Goal: Task Accomplishment & Management: Use online tool/utility

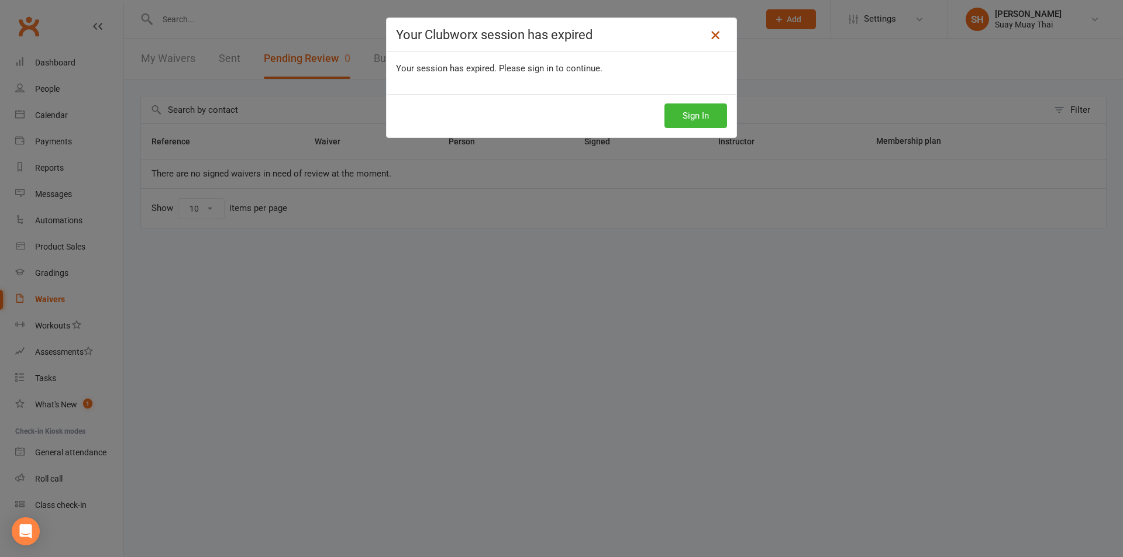
click at [708, 37] on icon at bounding box center [715, 35] width 14 height 14
click at [709, 38] on icon at bounding box center [715, 35] width 14 height 14
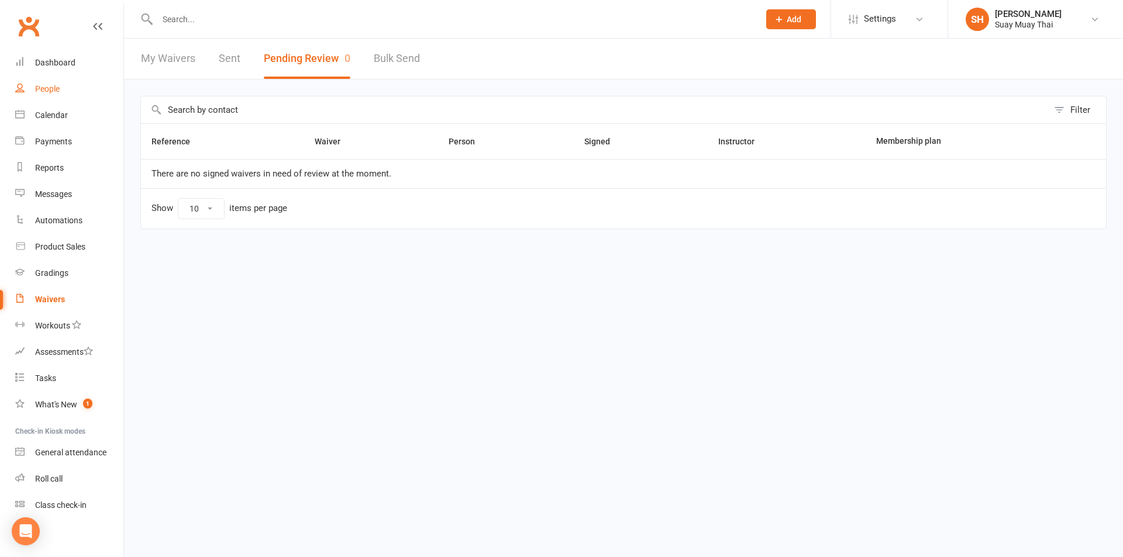
click at [58, 82] on link "People" at bounding box center [69, 89] width 108 height 26
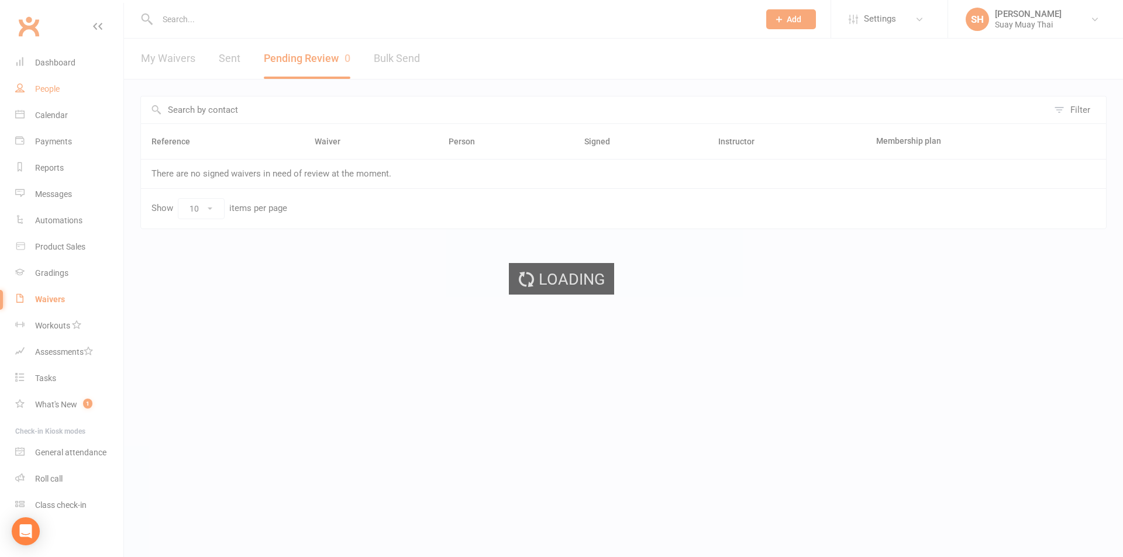
select select "100"
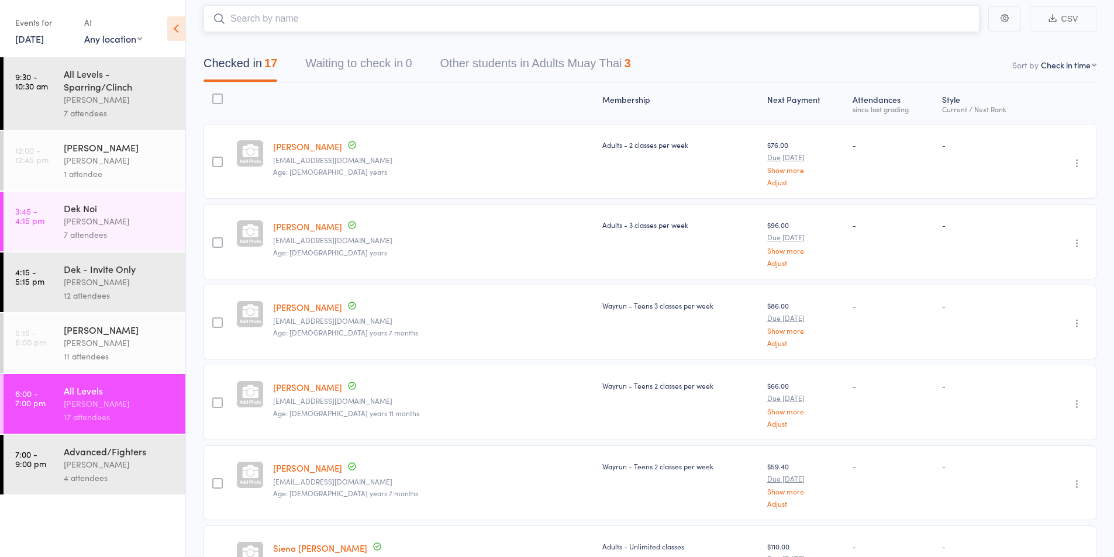
scroll to position [98, 0]
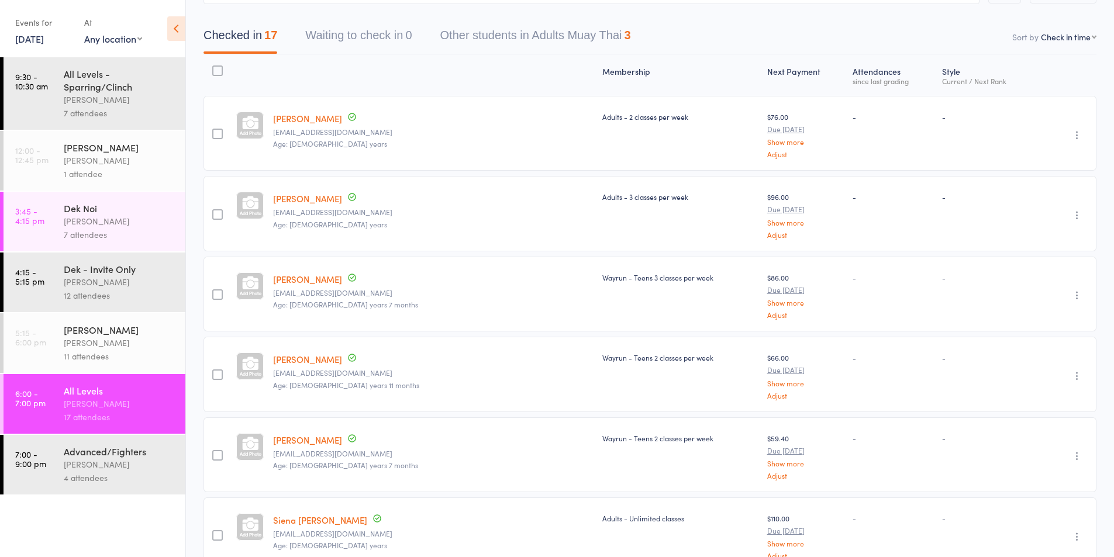
click at [96, 460] on div "Karl Puglia" at bounding box center [120, 464] width 112 height 13
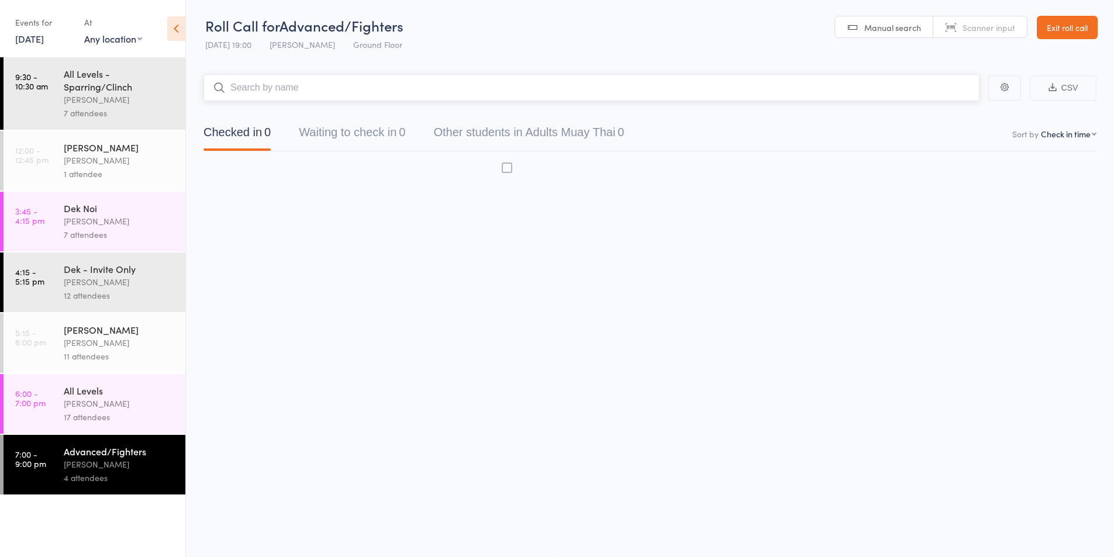
scroll to position [1, 0]
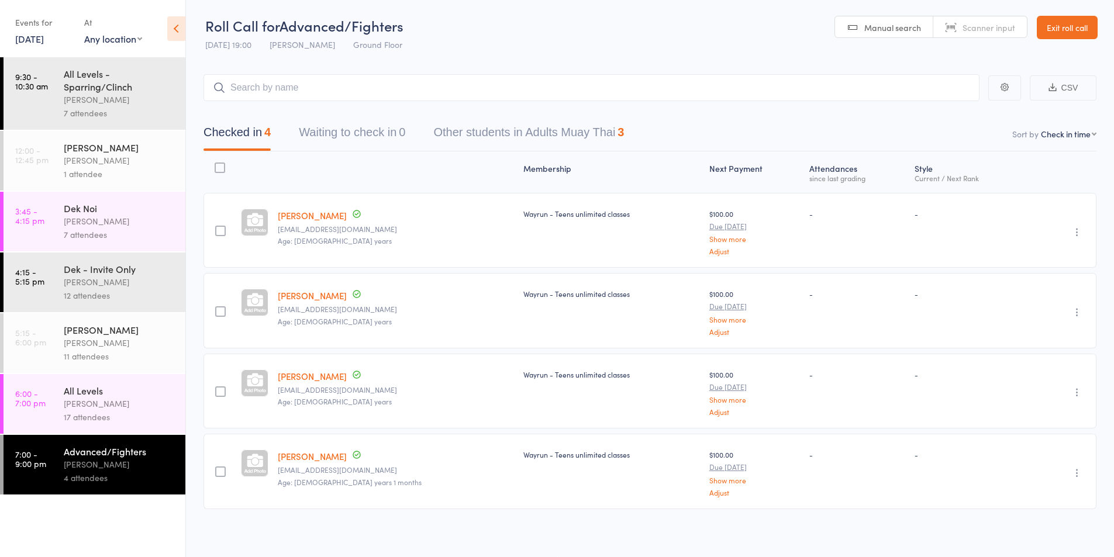
click at [44, 35] on link "11 Sep, 2025" at bounding box center [29, 38] width 29 height 13
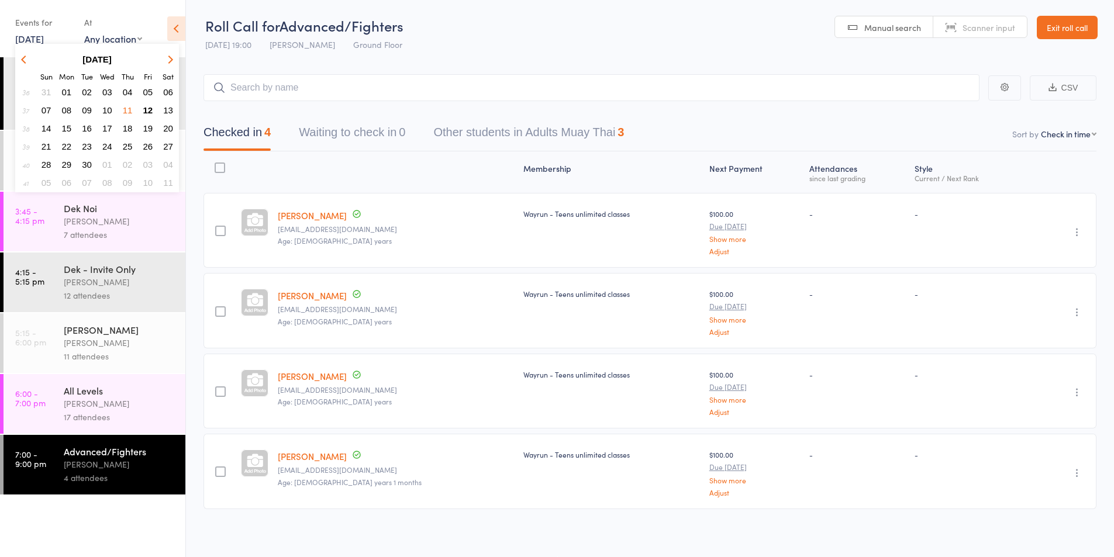
click at [150, 106] on span "12" at bounding box center [148, 110] width 10 height 10
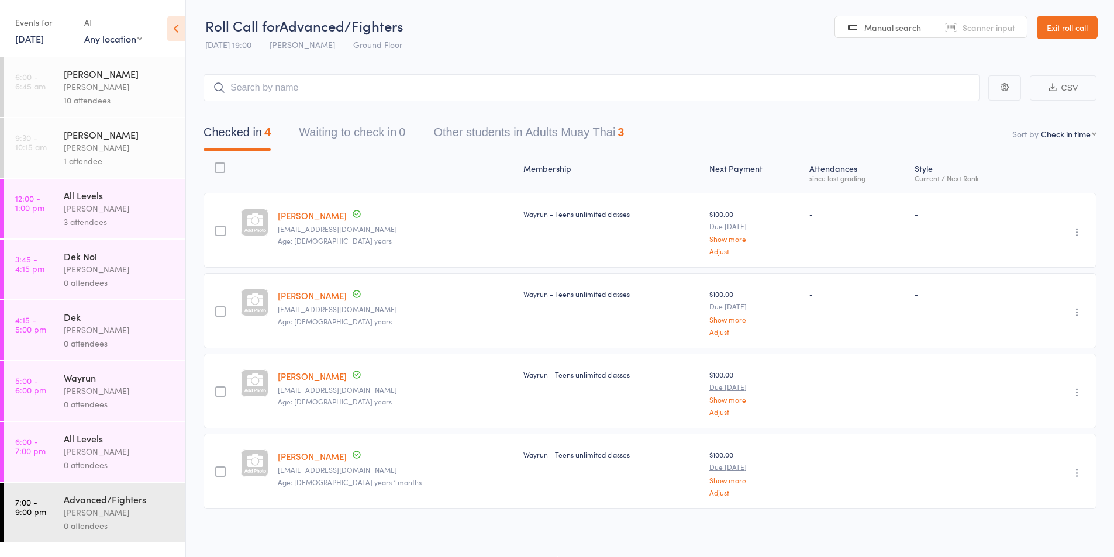
click at [99, 96] on div "10 attendees" at bounding box center [120, 100] width 112 height 13
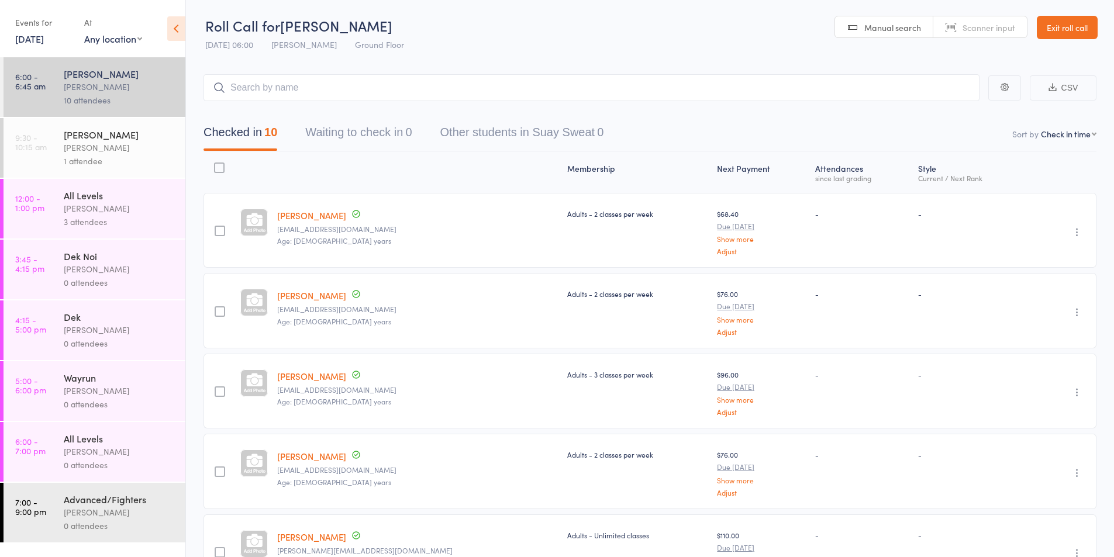
click at [1075, 233] on icon "button" at bounding box center [1077, 232] width 12 height 12
click at [1027, 331] on li "Remove" at bounding box center [1035, 334] width 96 height 16
click at [1074, 231] on icon "button" at bounding box center [1077, 232] width 12 height 12
click at [1041, 333] on li "Remove" at bounding box center [1035, 334] width 96 height 16
click at [94, 145] on div "Karl Puglia" at bounding box center [120, 147] width 112 height 13
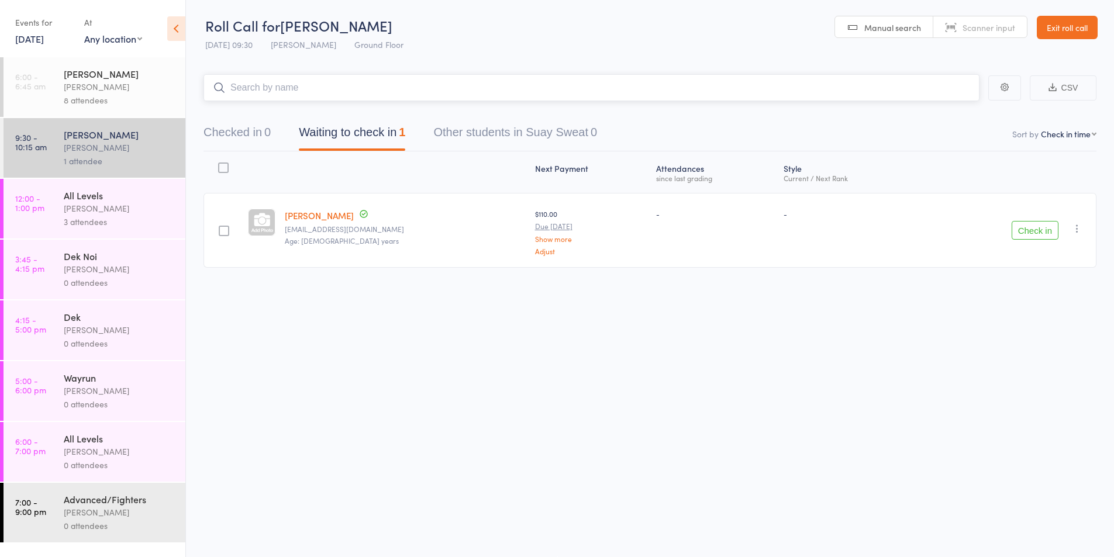
click at [264, 89] on input "search" at bounding box center [591, 87] width 776 height 27
click at [345, 134] on button "Waiting to check in 1" at bounding box center [352, 135] width 106 height 31
click at [269, 92] on input "search" at bounding box center [591, 87] width 776 height 27
click at [221, 112] on div "Checked in 0 Waiting to check in 1 Other students in Suay Sweat 0" at bounding box center [649, 126] width 893 height 50
click at [223, 129] on button "Checked in 0" at bounding box center [236, 135] width 67 height 31
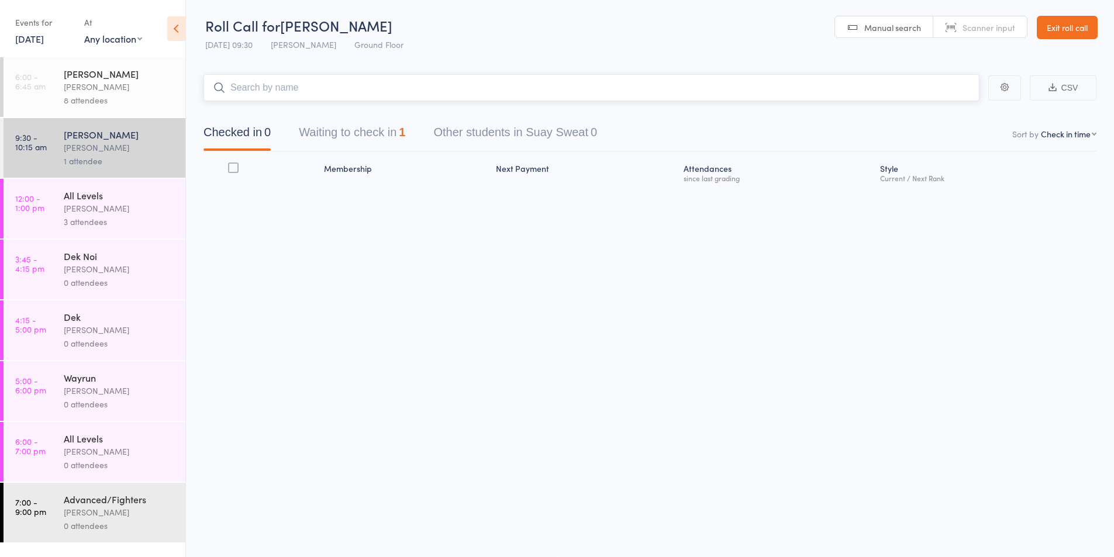
click at [239, 91] on input "search" at bounding box center [591, 87] width 776 height 27
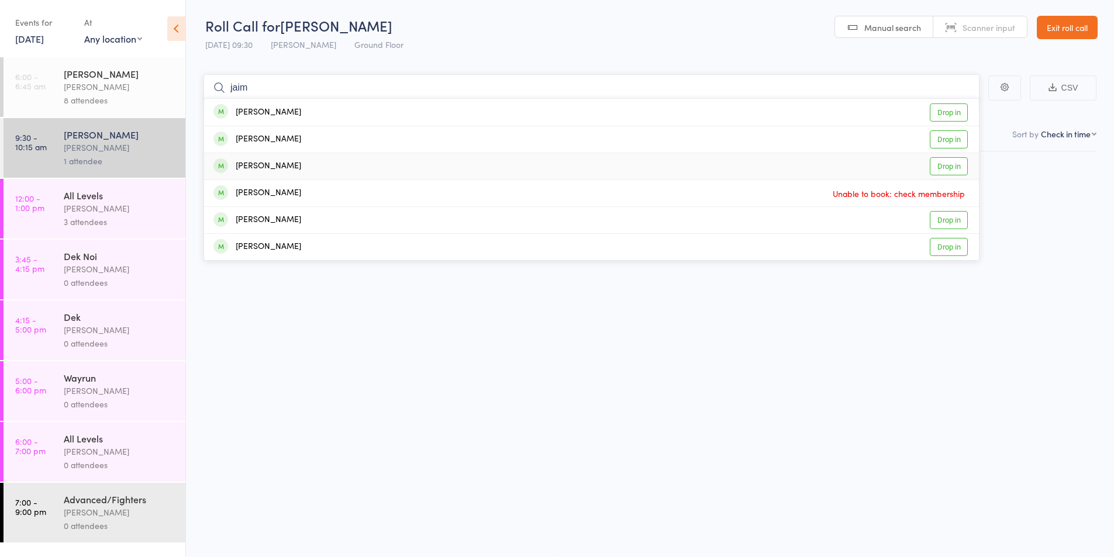
type input "jaim"
click at [257, 164] on div "Jaimee Elphick" at bounding box center [257, 166] width 88 height 13
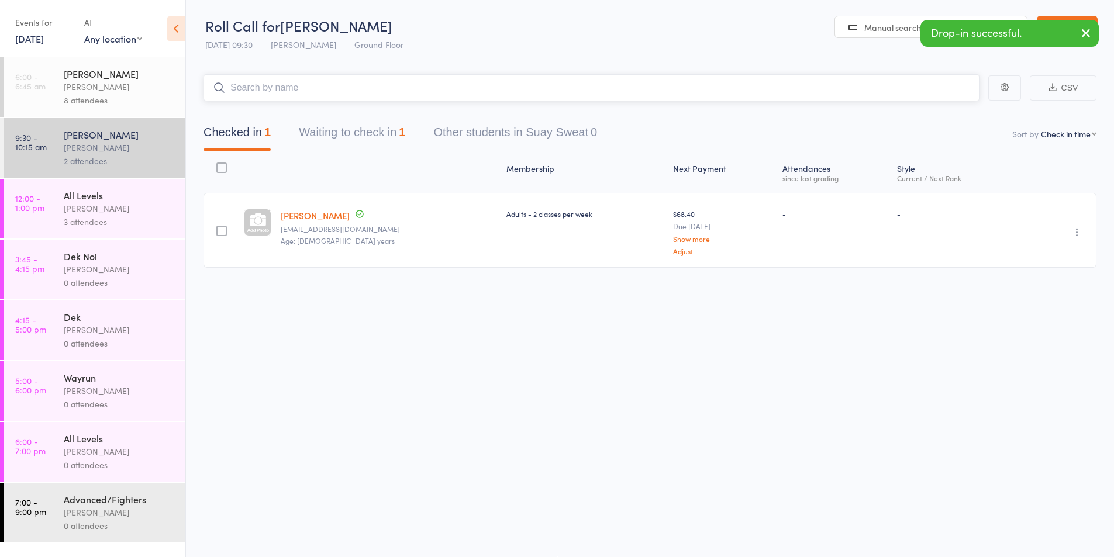
click at [243, 85] on input "search" at bounding box center [591, 87] width 776 height 27
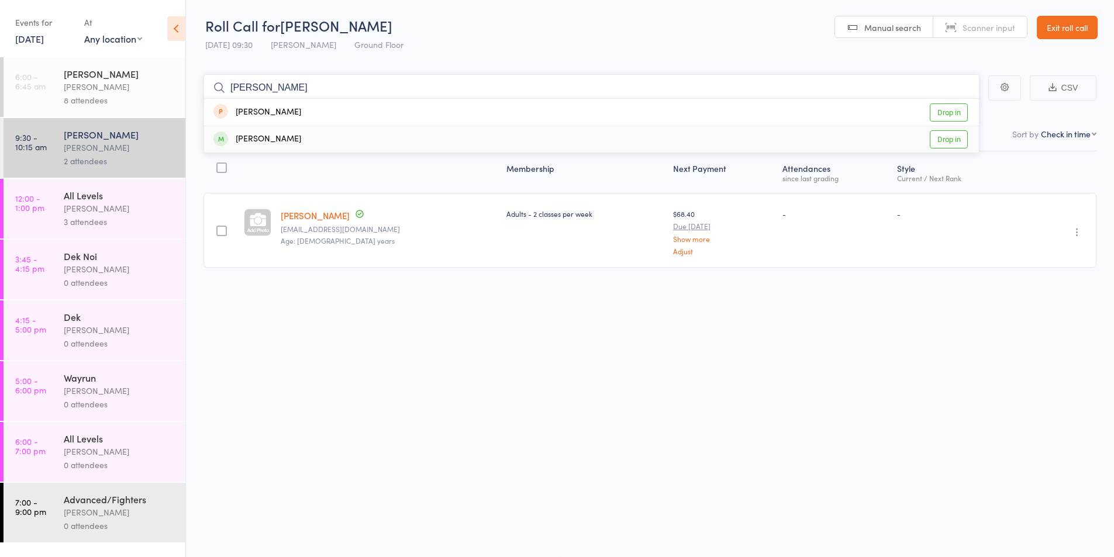
type input "kell"
click at [259, 133] on div "Kelly Taylor" at bounding box center [257, 139] width 88 height 13
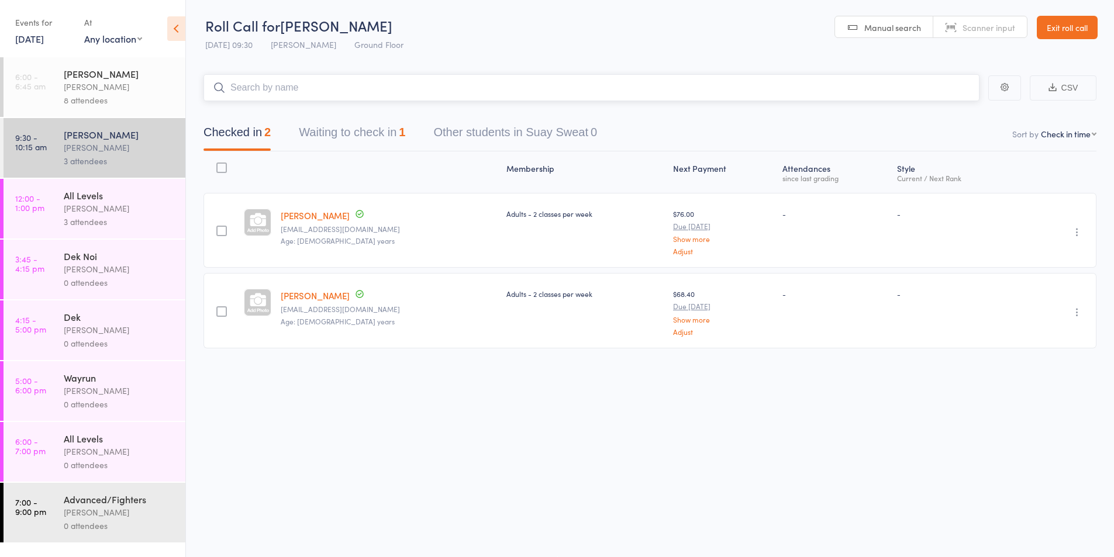
click at [387, 135] on button "Waiting to check in 1" at bounding box center [352, 135] width 106 height 31
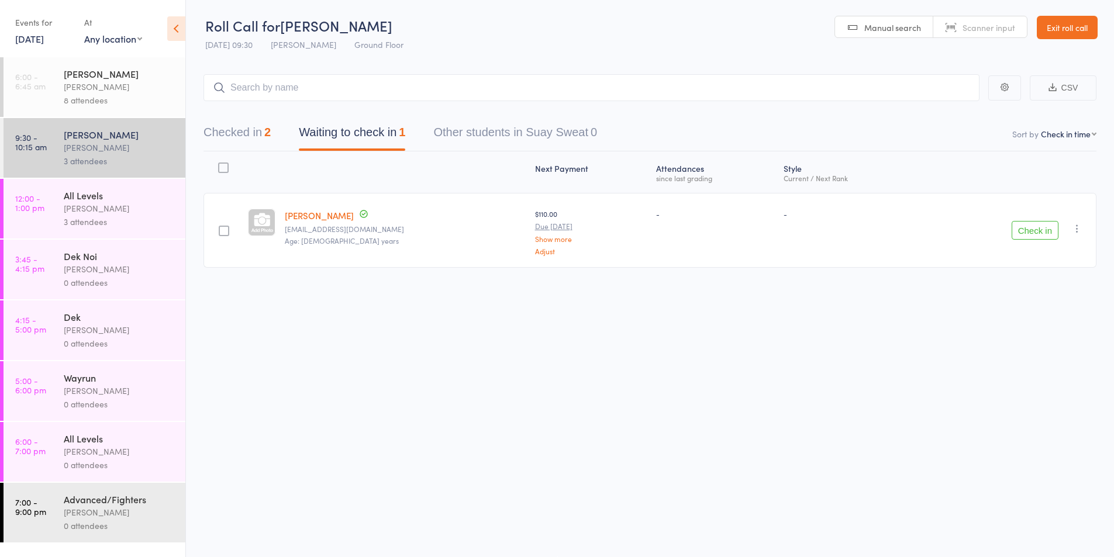
click at [1040, 228] on button "Check in" at bounding box center [1035, 230] width 47 height 19
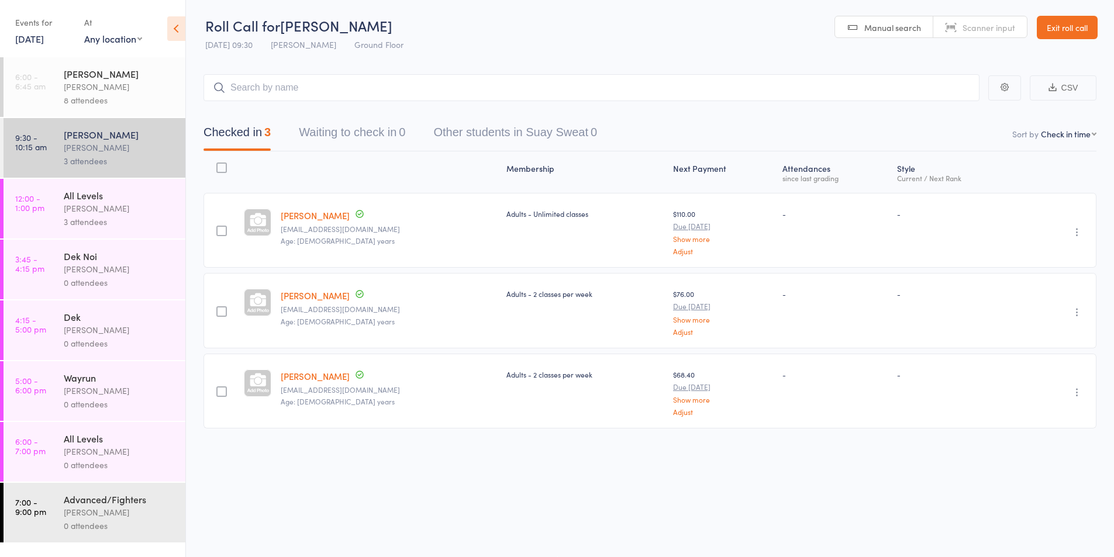
click at [65, 203] on div "Karl Puglia" at bounding box center [120, 208] width 112 height 13
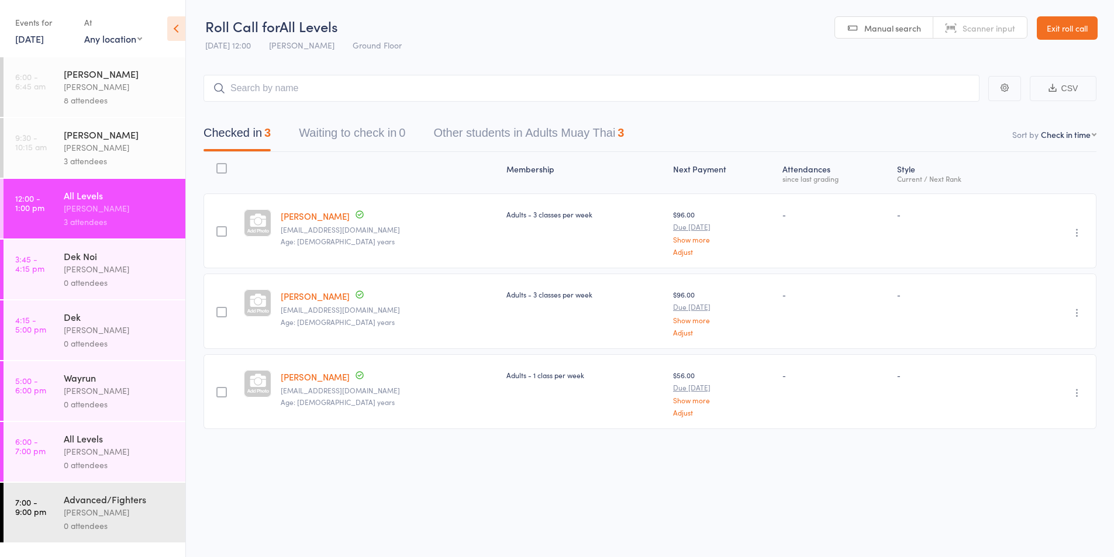
click at [68, 263] on div "Karl Puglia" at bounding box center [120, 269] width 112 height 13
